Goal: Task Accomplishment & Management: Complete application form

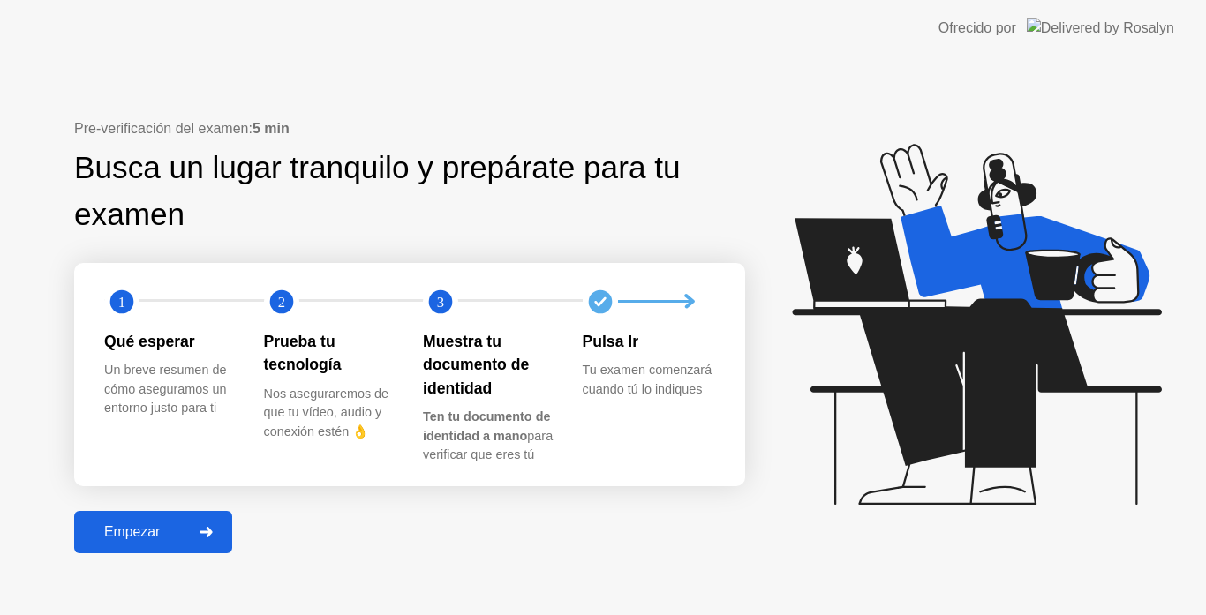
click at [118, 545] on button "Empezar" at bounding box center [153, 532] width 158 height 42
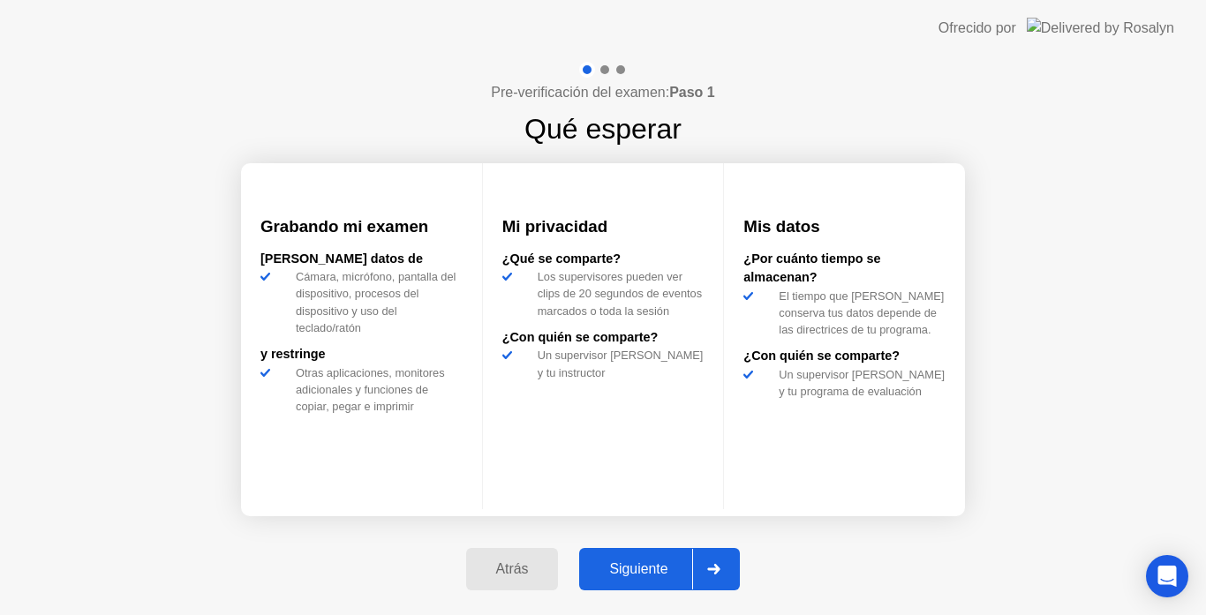
click at [635, 575] on div "Siguiente" at bounding box center [638, 569] width 108 height 16
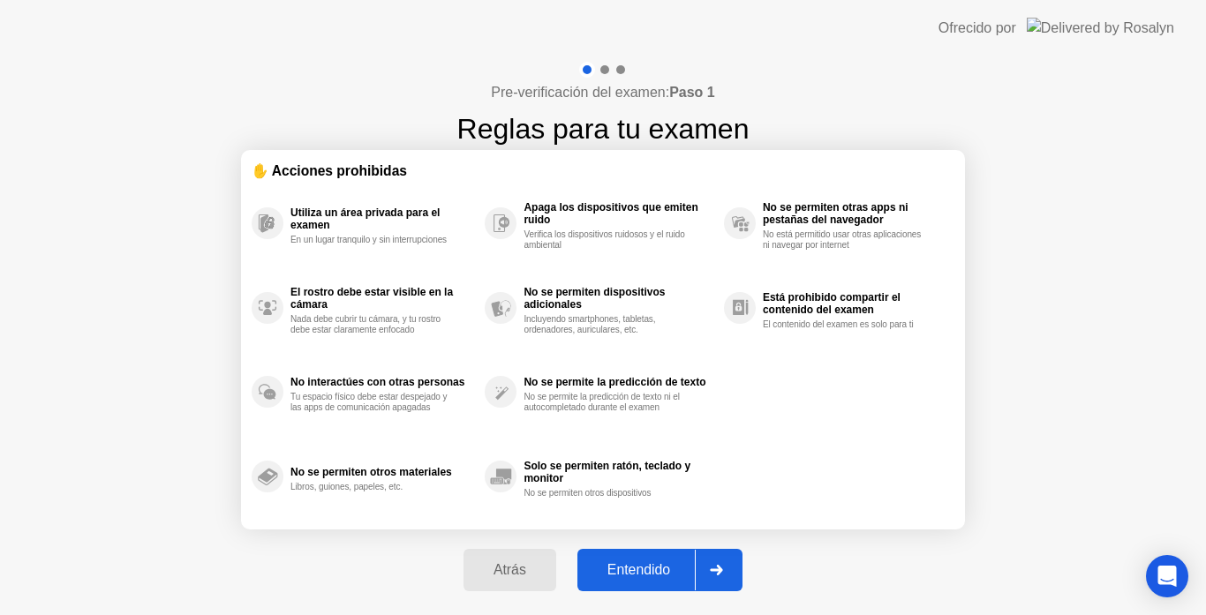
click at [635, 575] on div "Entendido" at bounding box center [638, 570] width 112 height 16
select select "Available cameras"
select select "Available speakers"
select select "Available microphones"
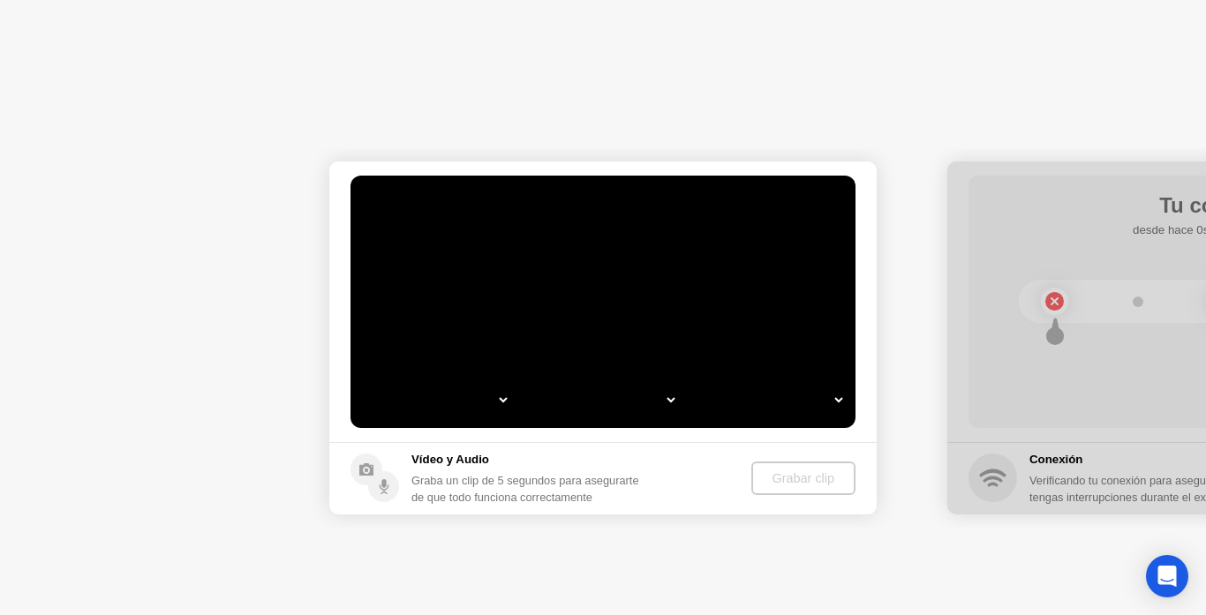
select select "**********"
select select "*******"
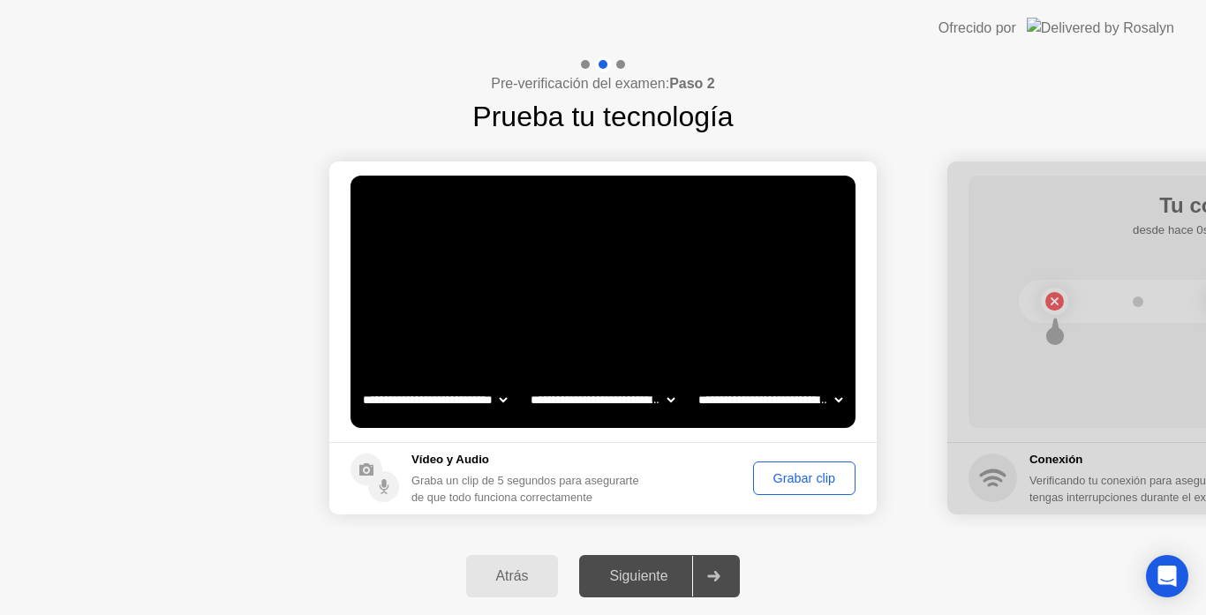
click at [800, 484] on div "Grabar clip" at bounding box center [804, 478] width 90 height 14
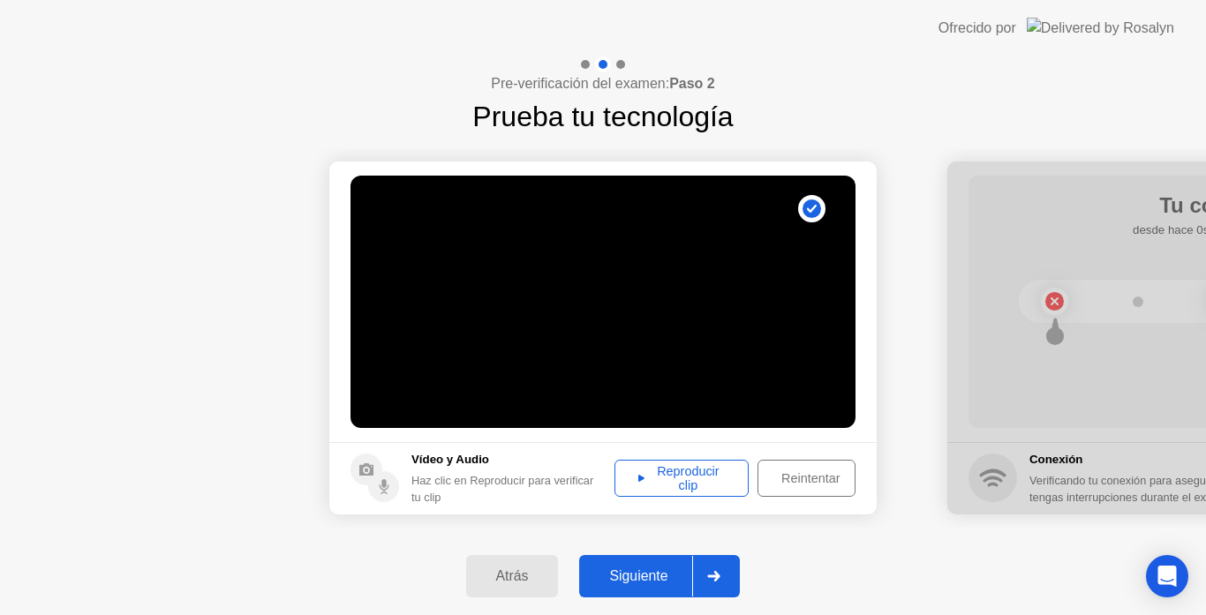
click at [727, 480] on div "Reproducir clip" at bounding box center [681, 478] width 122 height 28
click at [644, 572] on div "Siguiente" at bounding box center [638, 576] width 108 height 16
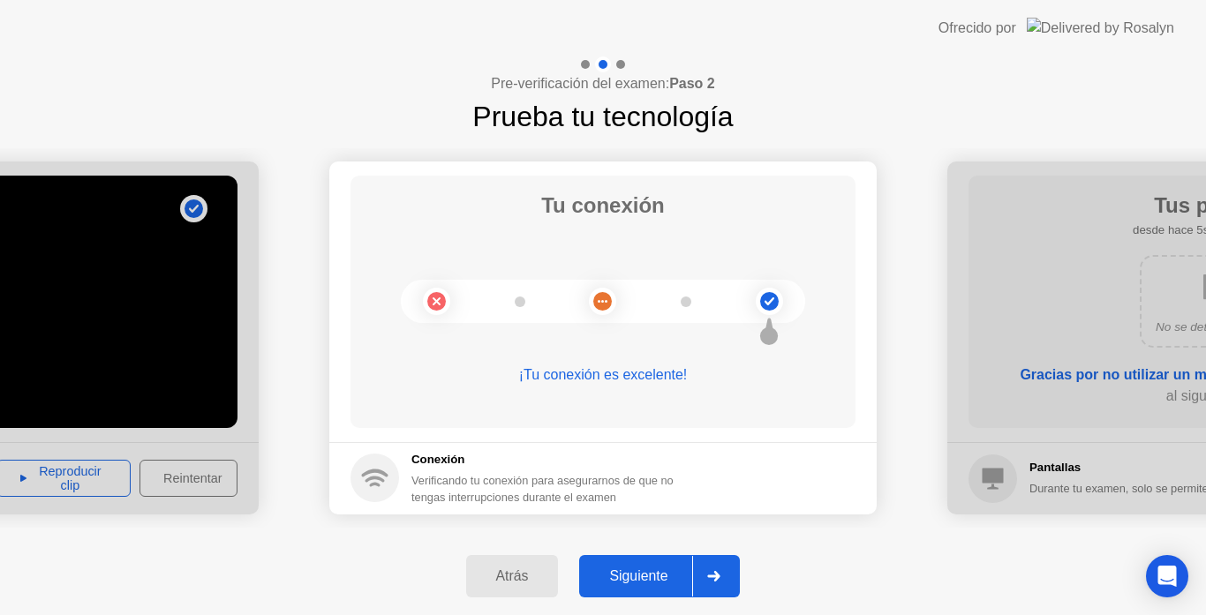
click at [644, 572] on div "Siguiente" at bounding box center [638, 576] width 108 height 16
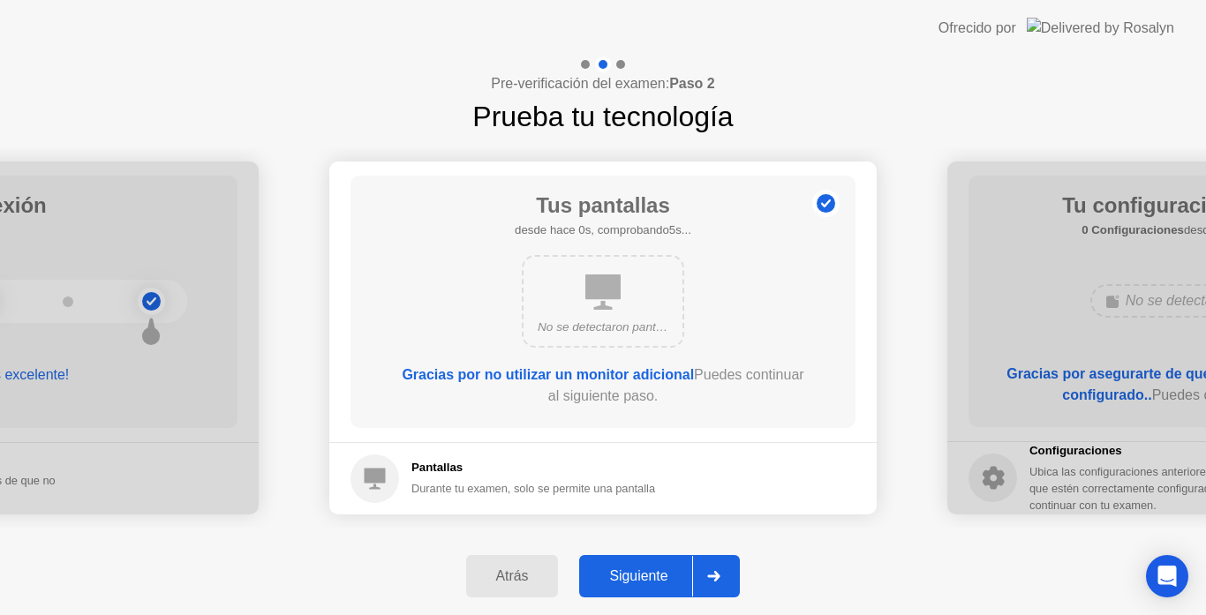
click at [644, 572] on div "Siguiente" at bounding box center [638, 576] width 108 height 16
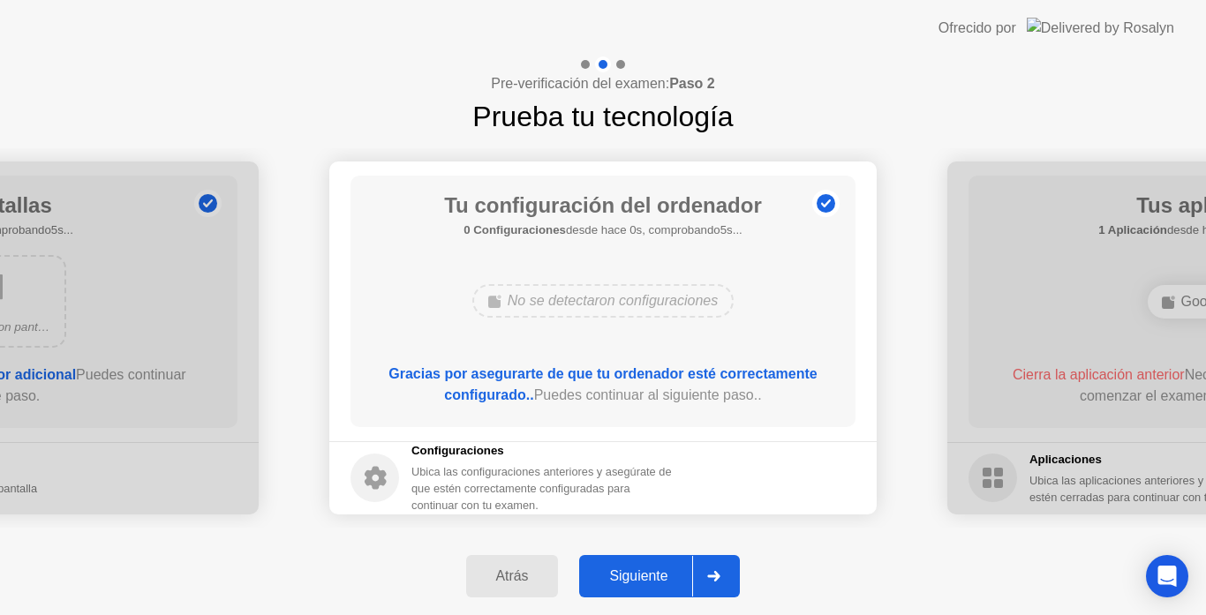
click at [644, 572] on div "Siguiente" at bounding box center [638, 576] width 108 height 16
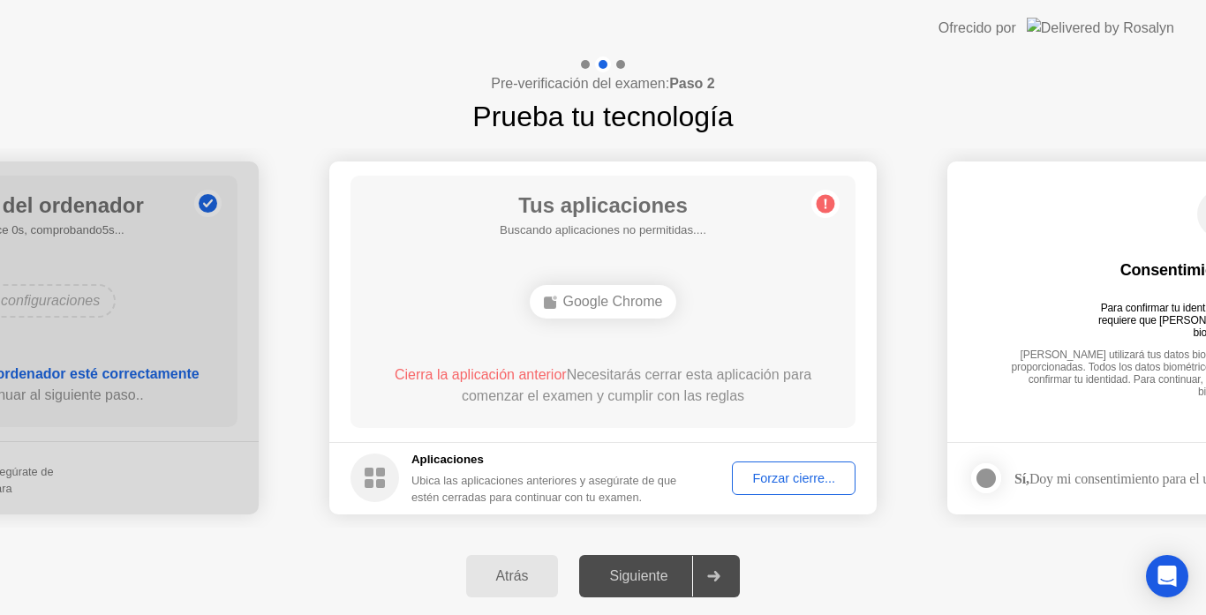
click at [746, 477] on div "Forzar cierre..." at bounding box center [793, 478] width 111 height 14
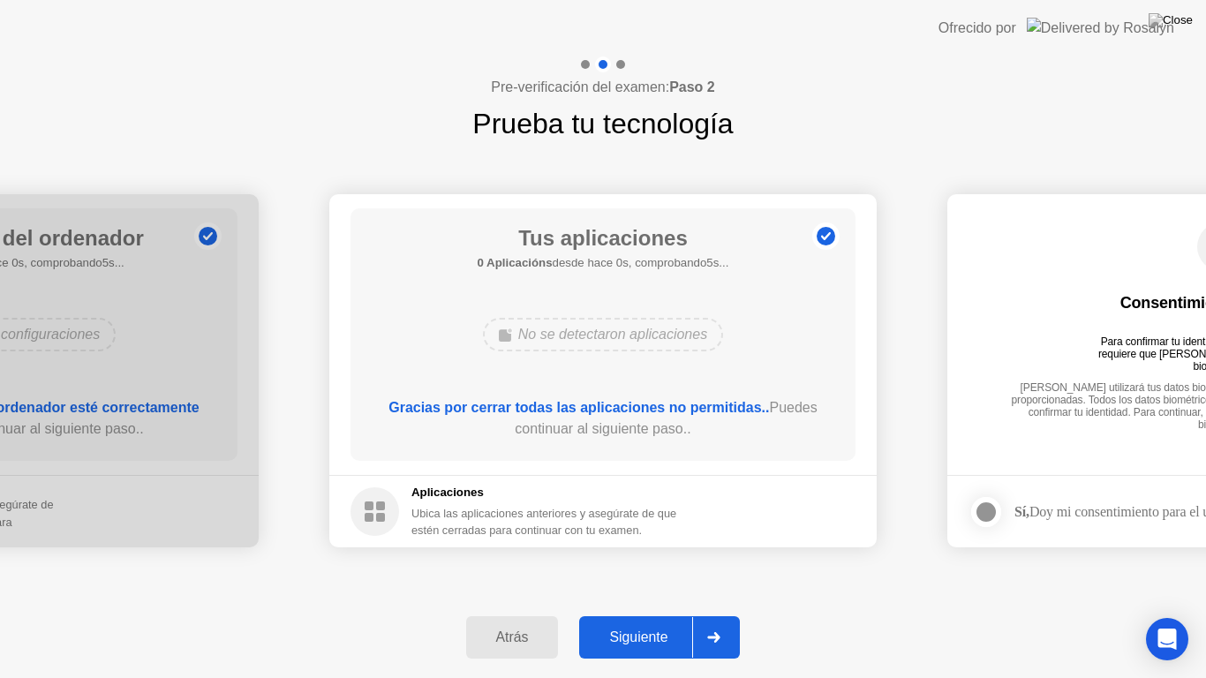
click at [669, 429] on div "Gracias por cerrar todas las aplicaciones no permitidas.. Puedes continuar al s…" at bounding box center [603, 418] width 455 height 42
click at [657, 614] on button "Siguiente" at bounding box center [659, 637] width 161 height 42
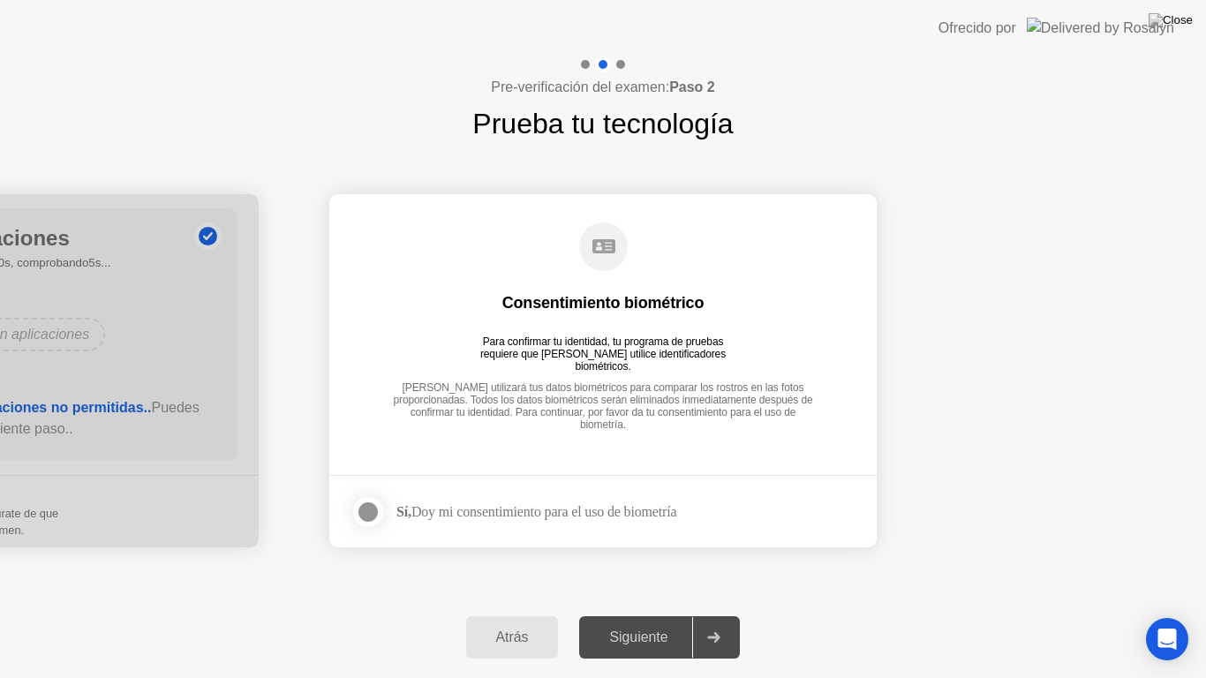
click at [378, 507] on div at bounding box center [367, 511] width 21 height 21
click at [639, 614] on div "Siguiente" at bounding box center [638, 637] width 108 height 16
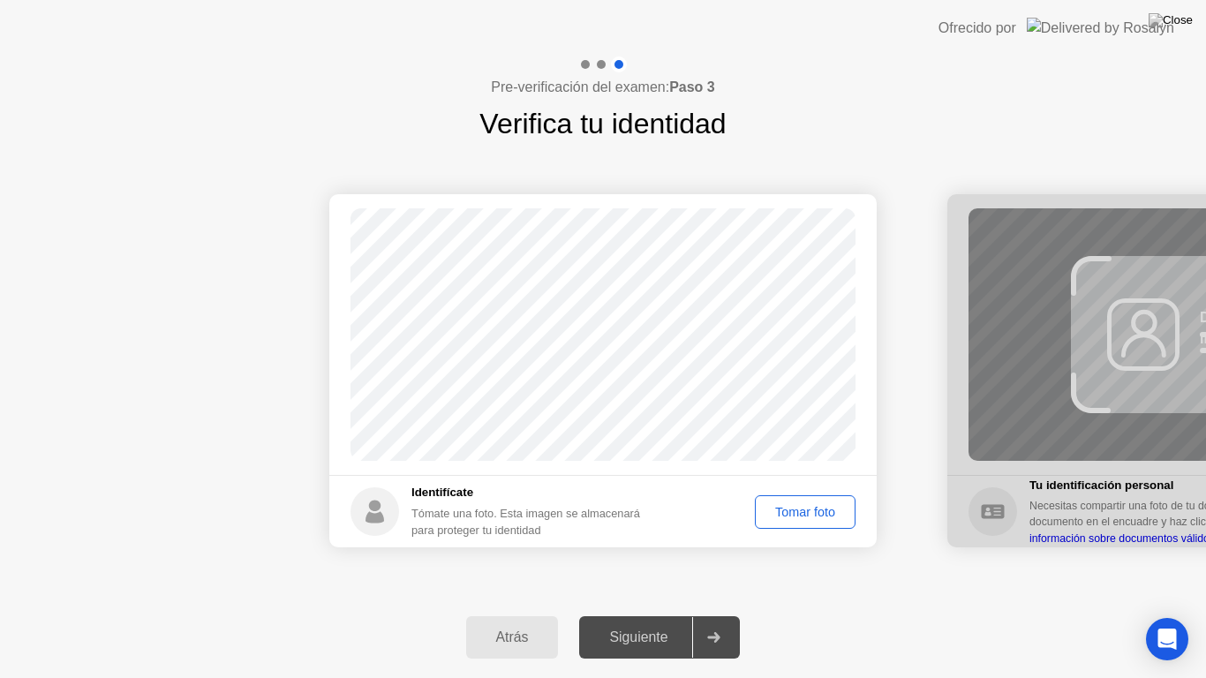
click at [801, 507] on div "Tomar foto" at bounding box center [805, 512] width 88 height 14
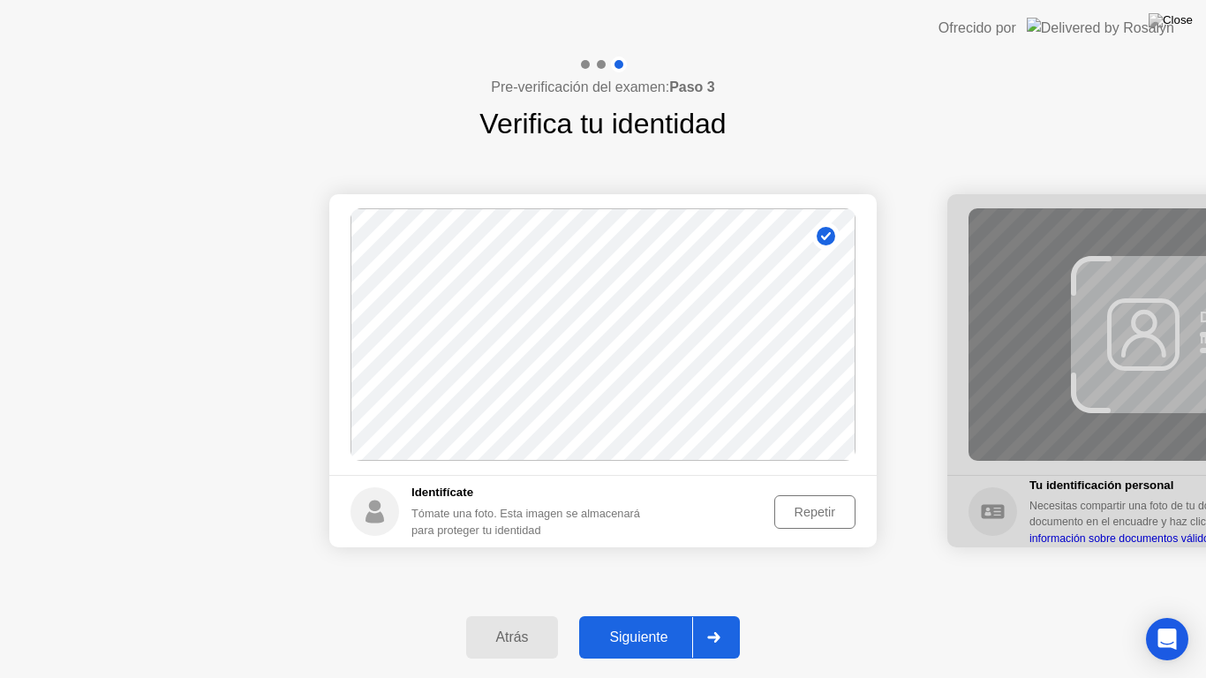
click at [634, 614] on button "Siguiente" at bounding box center [659, 637] width 161 height 42
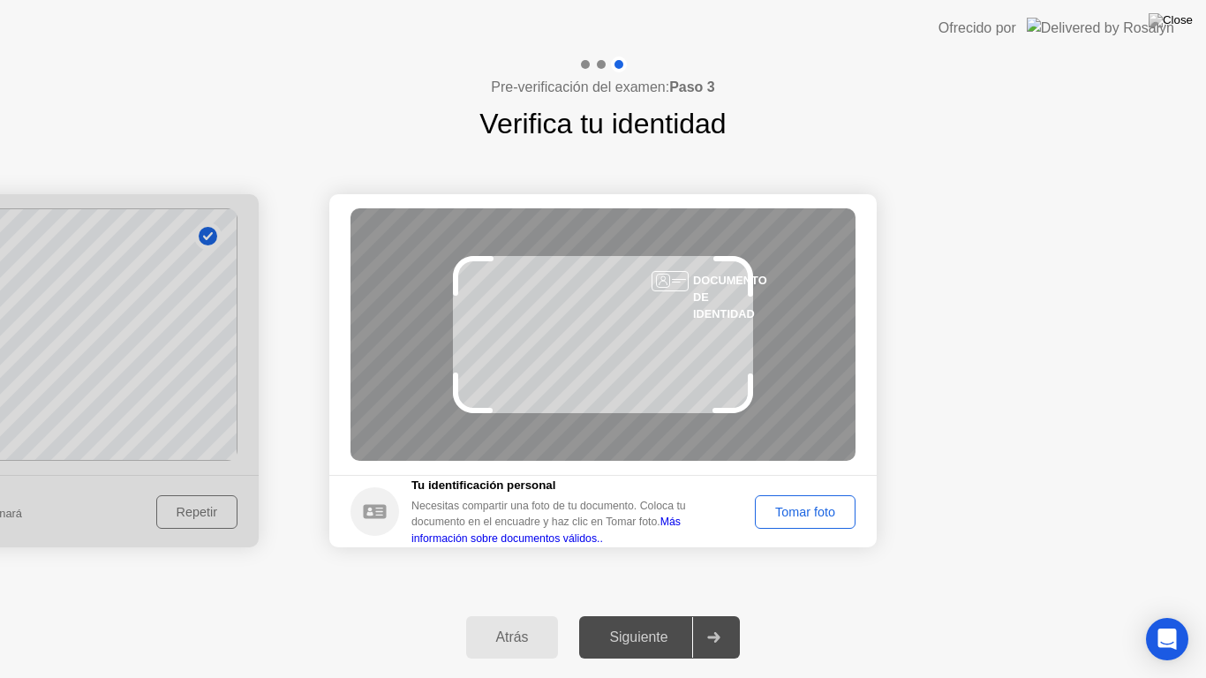
click at [797, 505] on div "Tomar foto" at bounding box center [805, 512] width 88 height 14
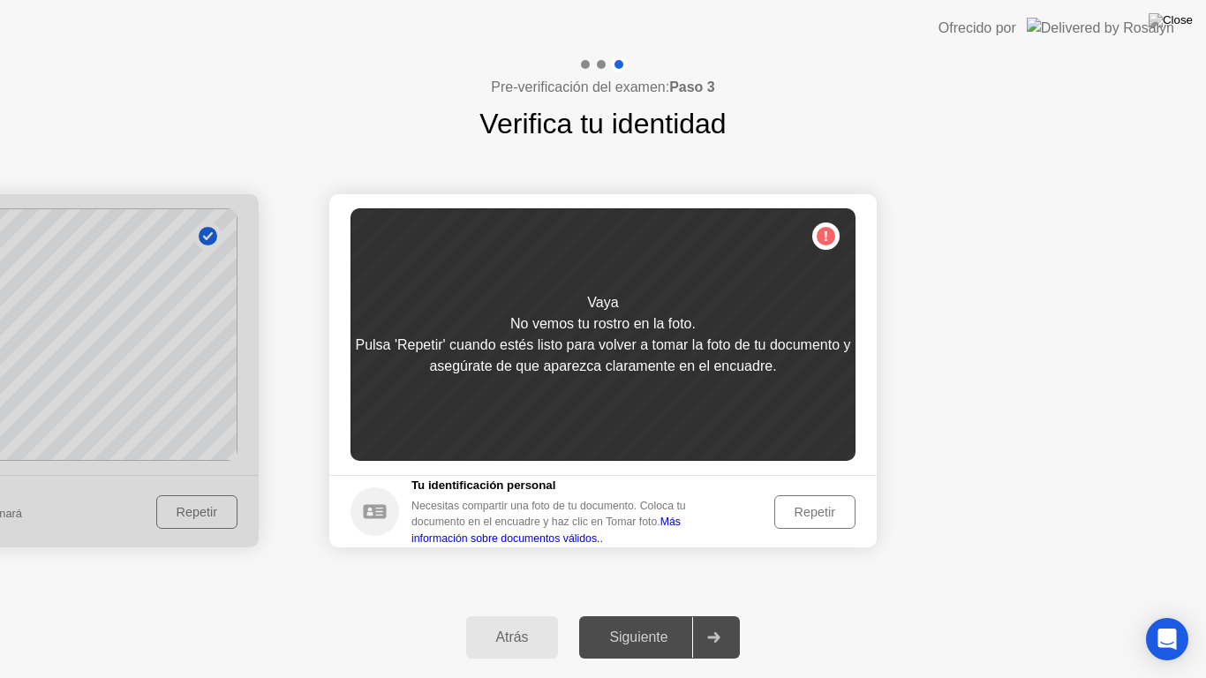
click at [800, 497] on button "Repetir" at bounding box center [814, 512] width 81 height 34
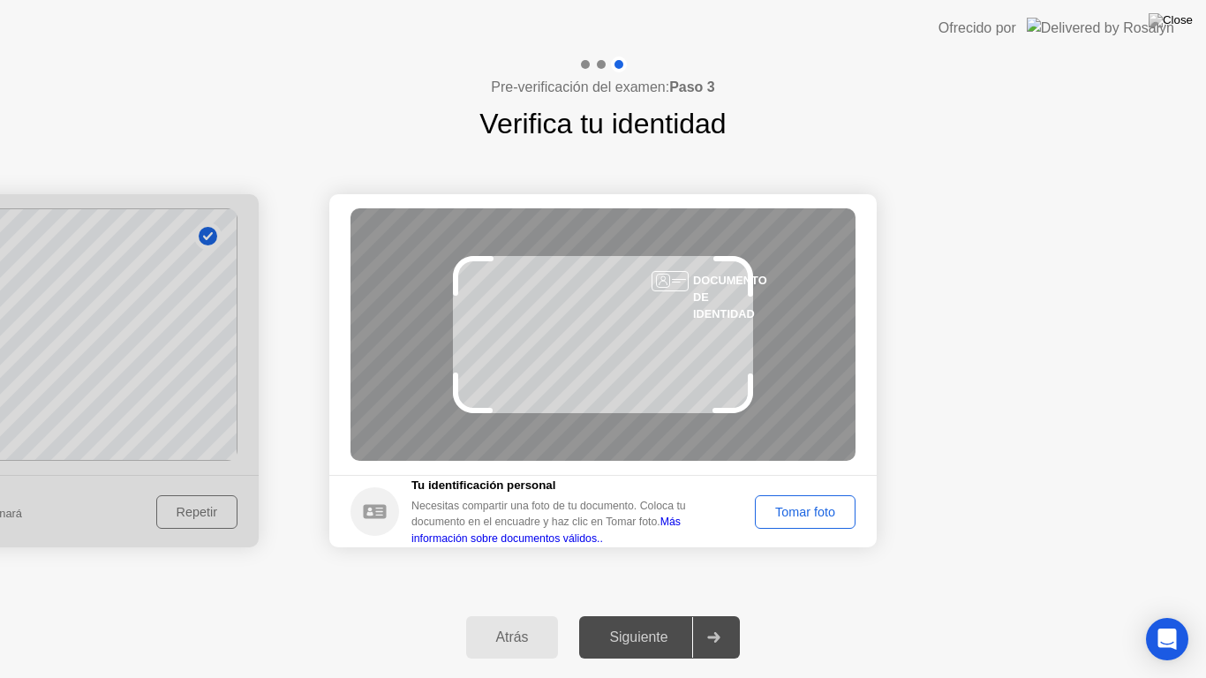
click at [800, 497] on button "Tomar foto" at bounding box center [805, 512] width 101 height 34
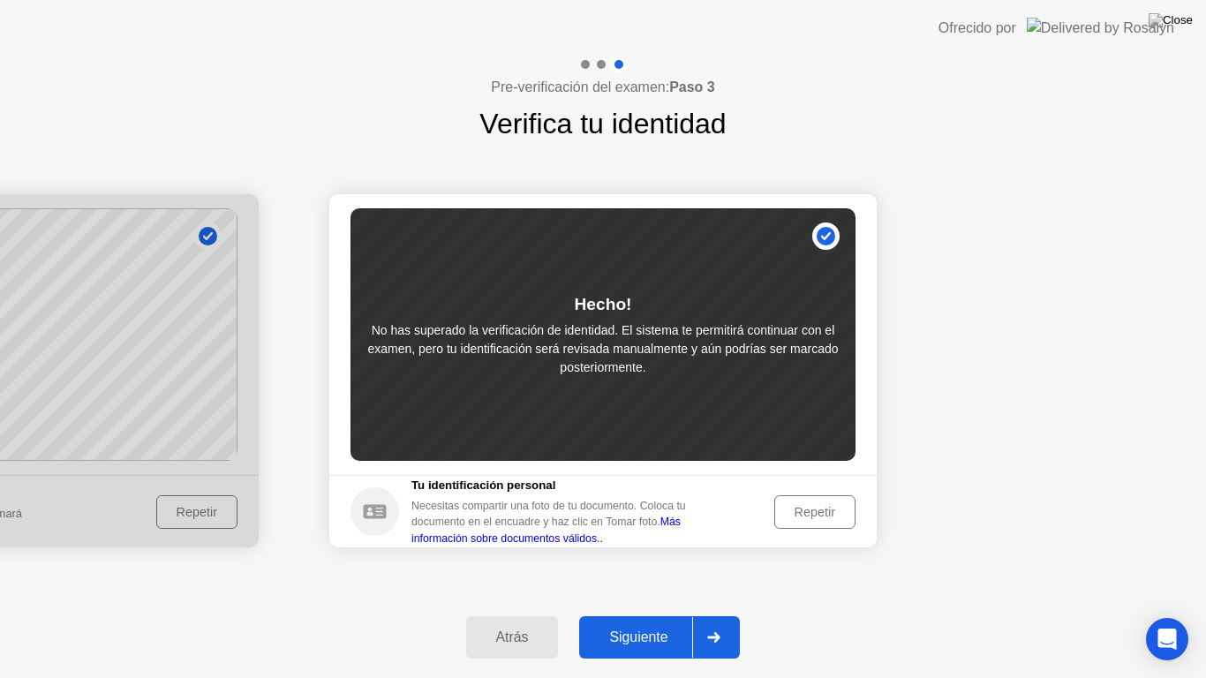
click at [659, 614] on div "Siguiente" at bounding box center [638, 637] width 108 height 16
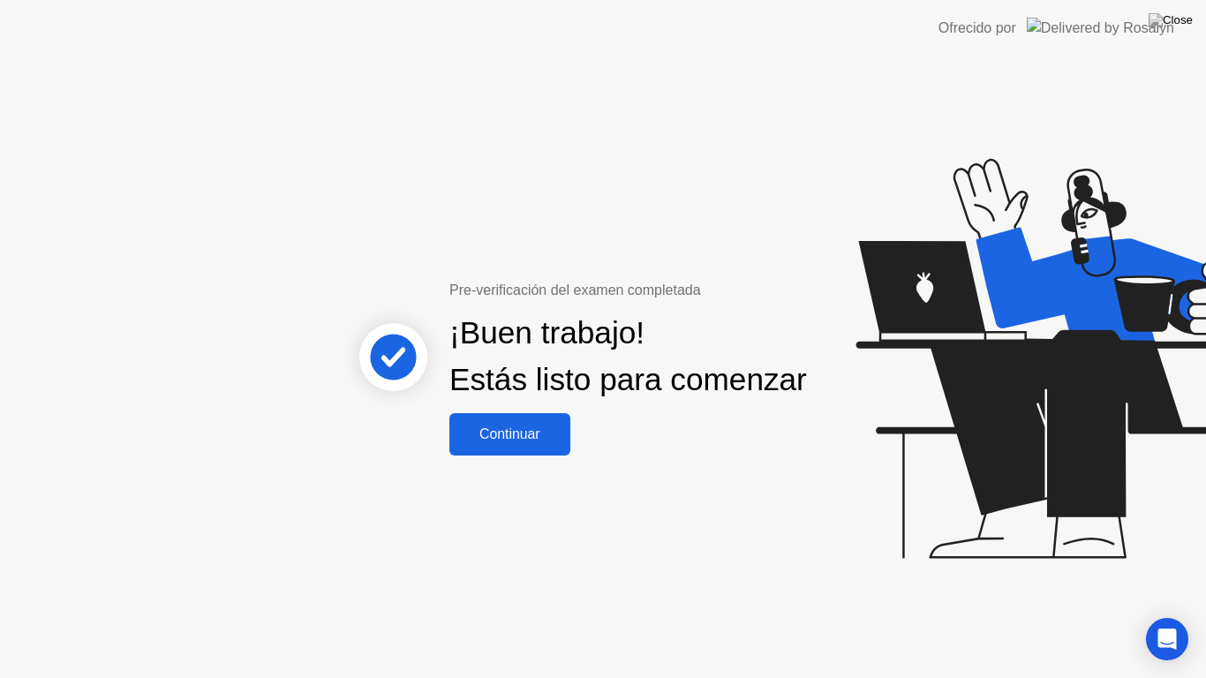
click at [505, 440] on div "Continuar" at bounding box center [510, 434] width 110 height 16
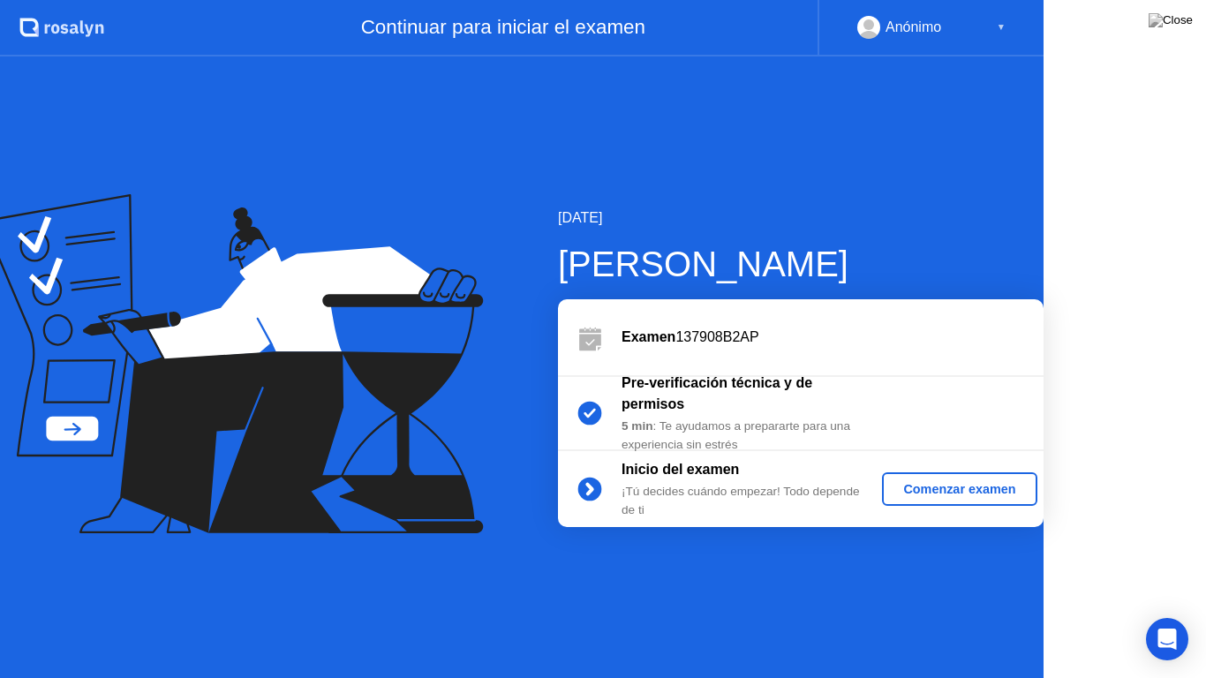
click at [505, 440] on div "[DATE] [PERSON_NAME] Examen 137908B2AP Pre-verificación técnica y de permisos 5…" at bounding box center [772, 366] width 542 height 319
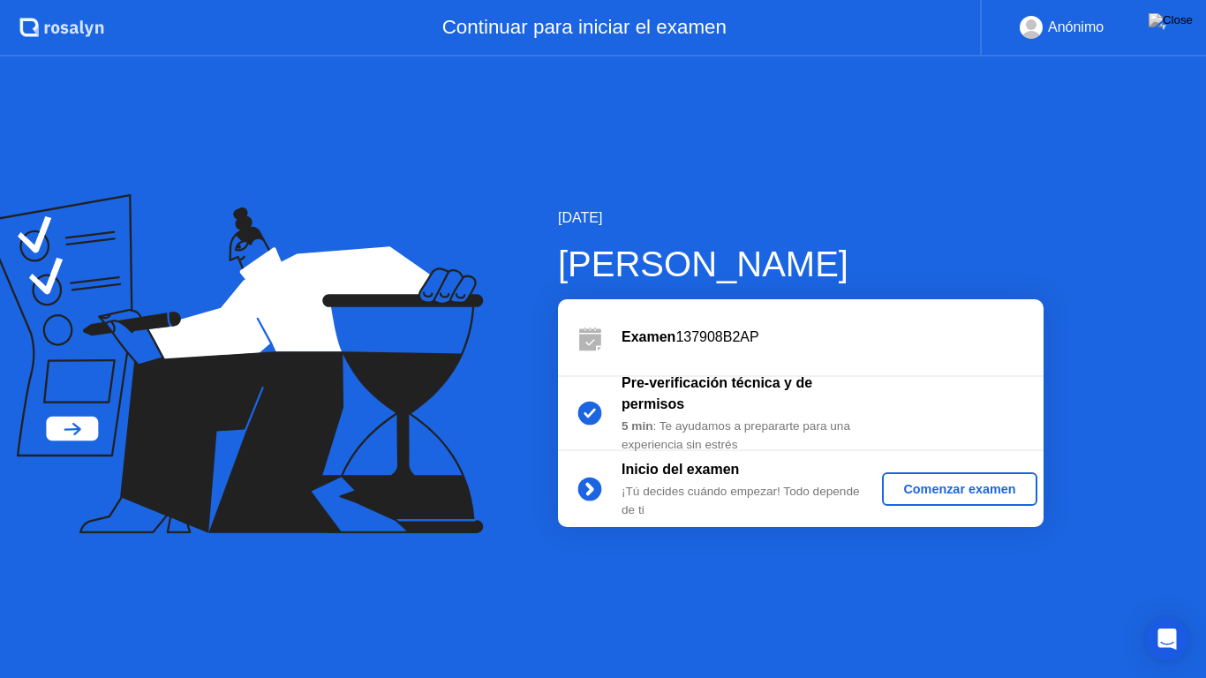
click at [1014, 485] on div "Comenzar examen" at bounding box center [959, 489] width 140 height 14
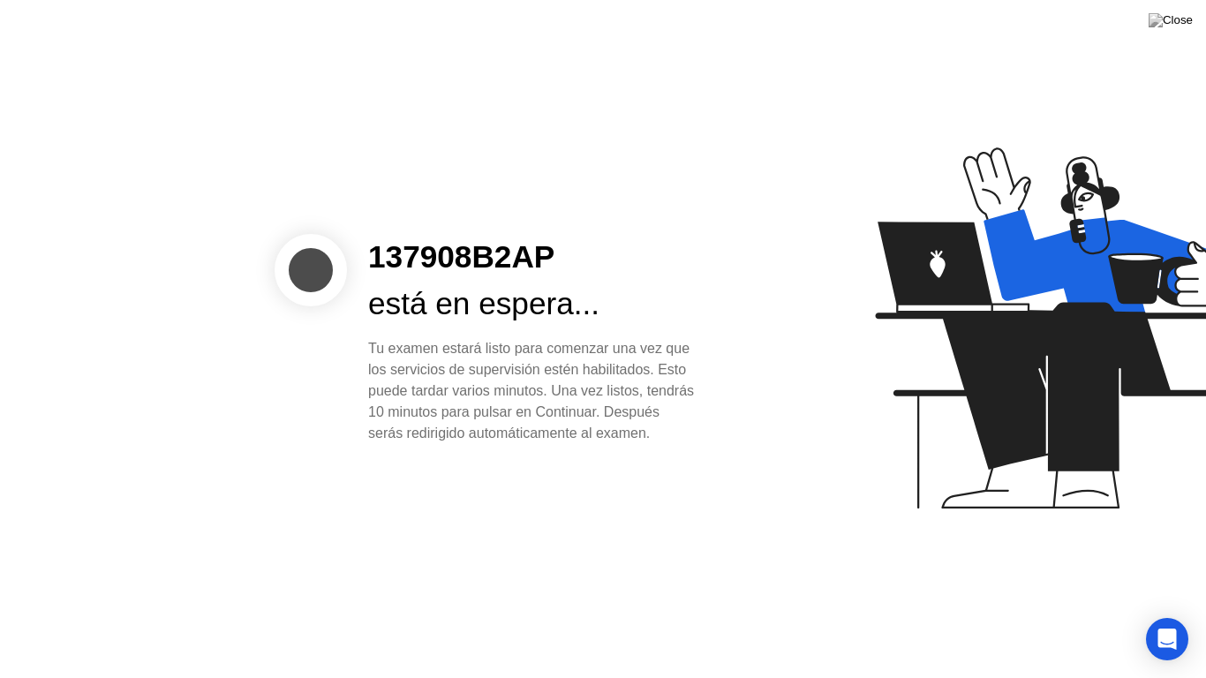
drag, startPoint x: 1013, startPoint y: 485, endPoint x: 963, endPoint y: 470, distance: 52.5
click at [1008, 484] on icon at bounding box center [1055, 336] width 455 height 452
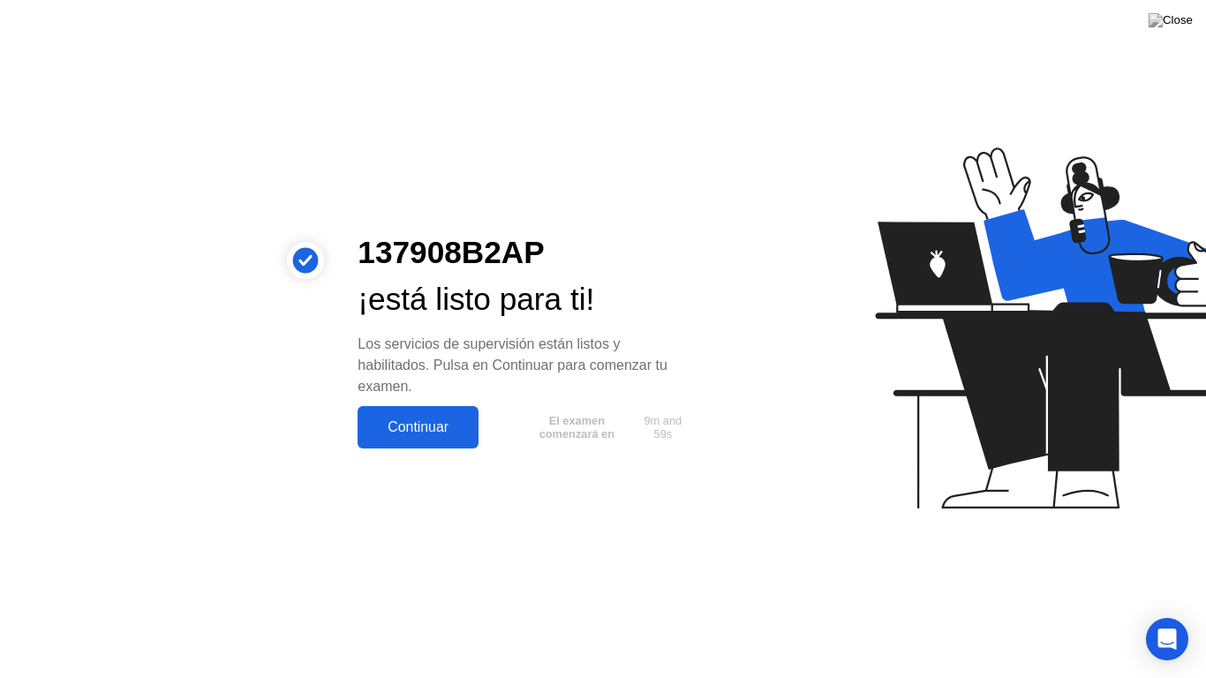
click at [647, 440] on span "9m and 59s" at bounding box center [662, 427] width 51 height 26
click at [436, 425] on div "Continuar" at bounding box center [418, 427] width 110 height 16
